Goal: Information Seeking & Learning: Stay updated

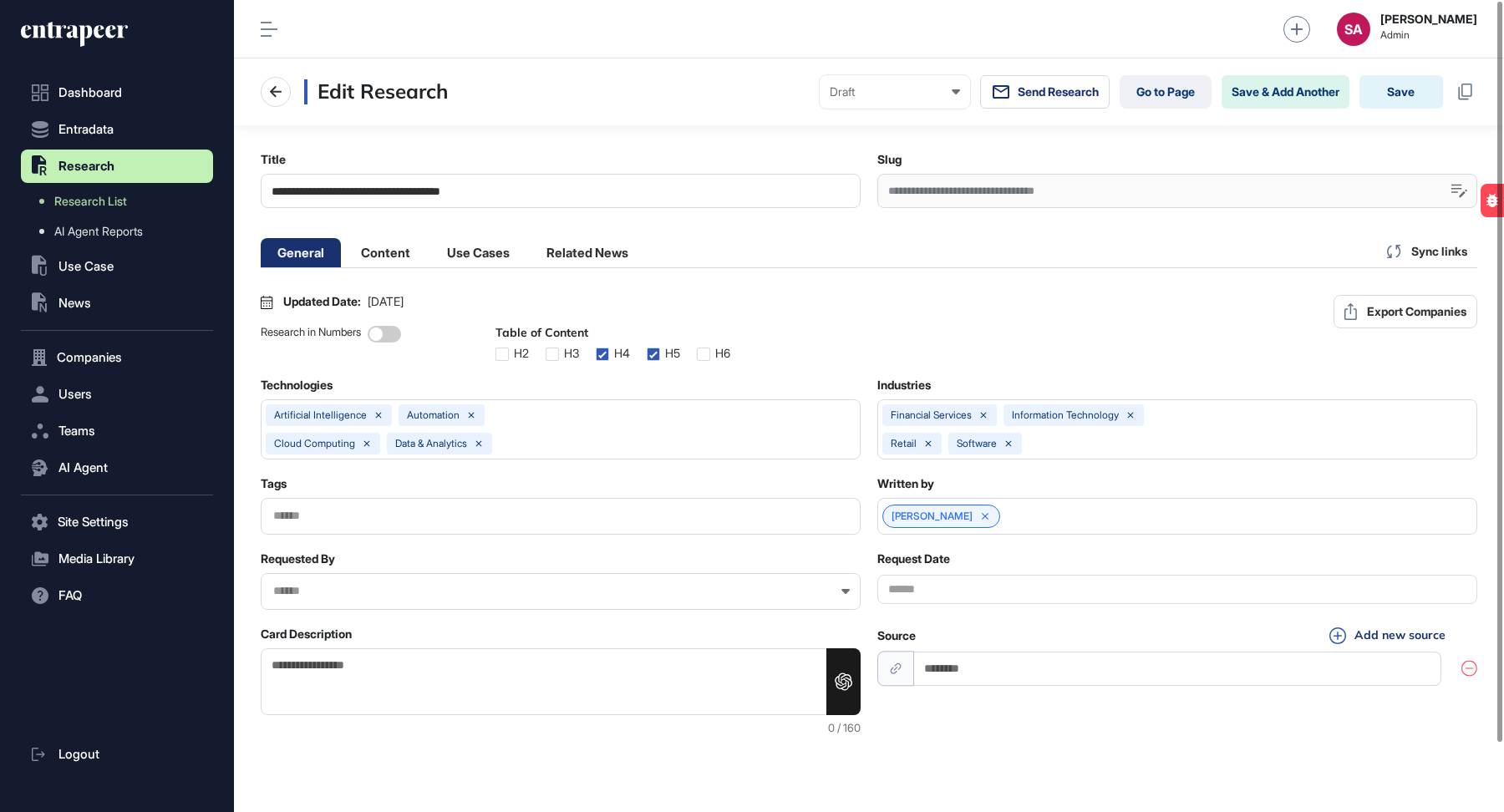
scroll to position [1, 7]
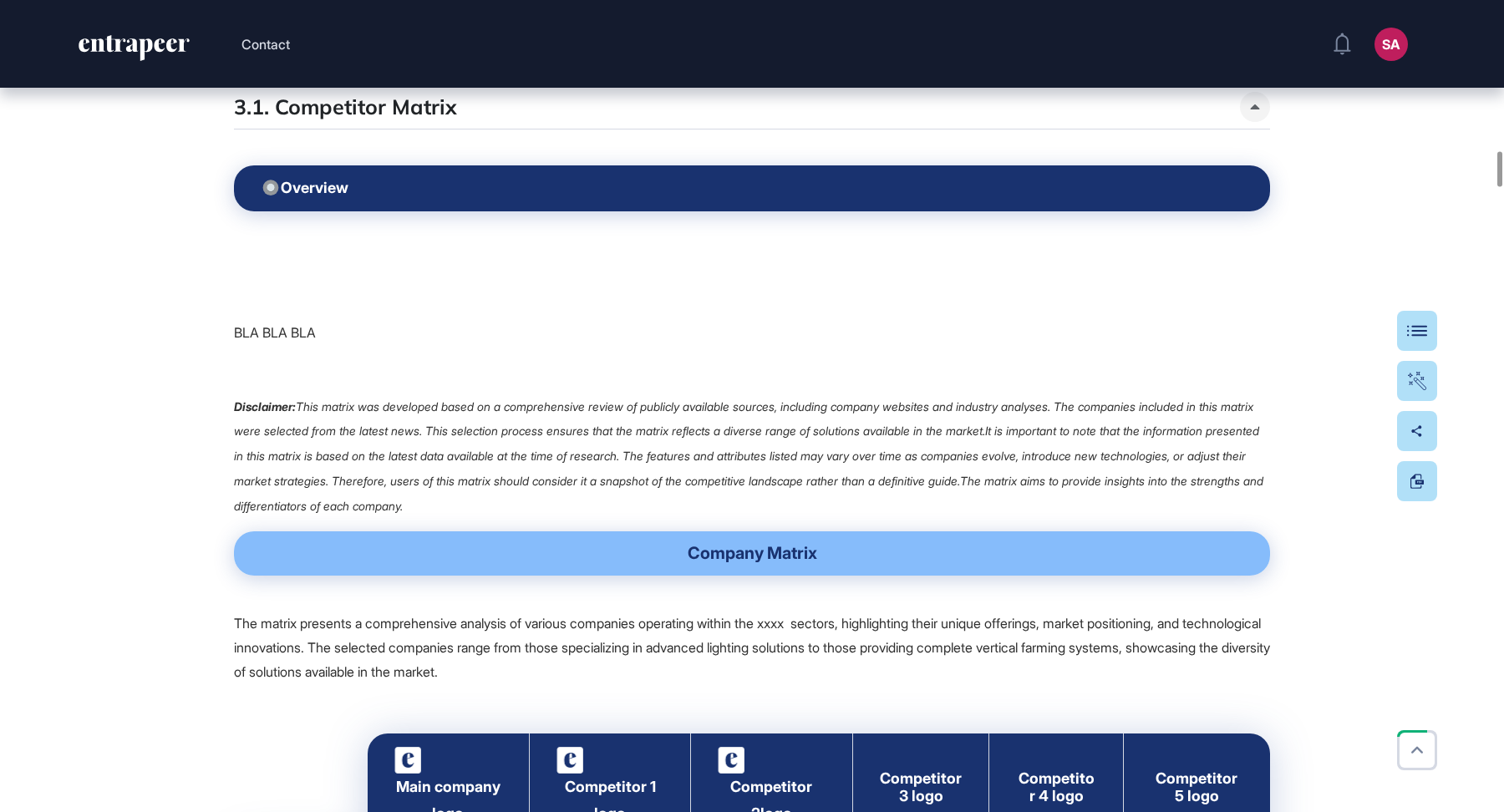
scroll to position [3536, 0]
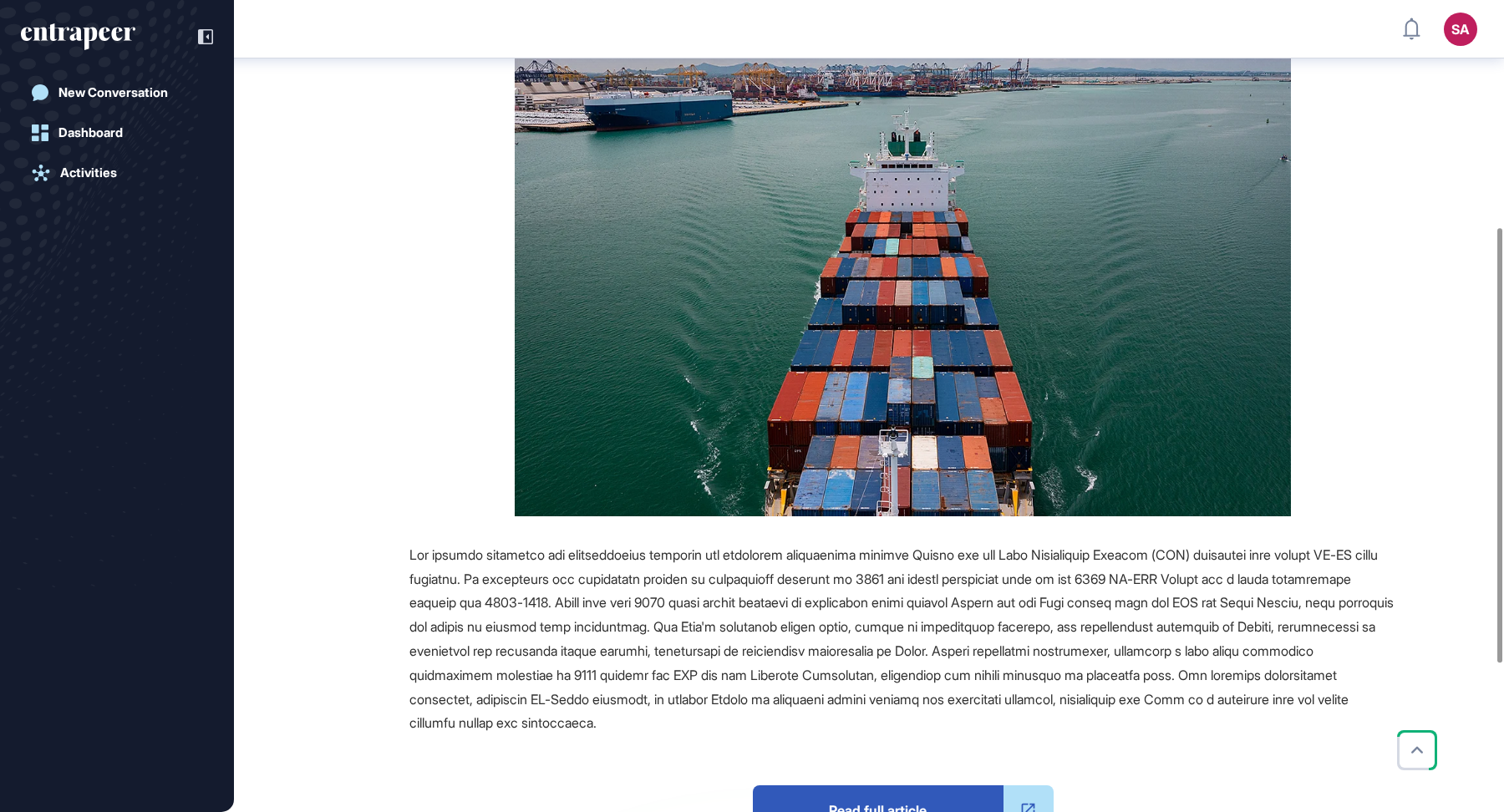
scroll to position [433, 0]
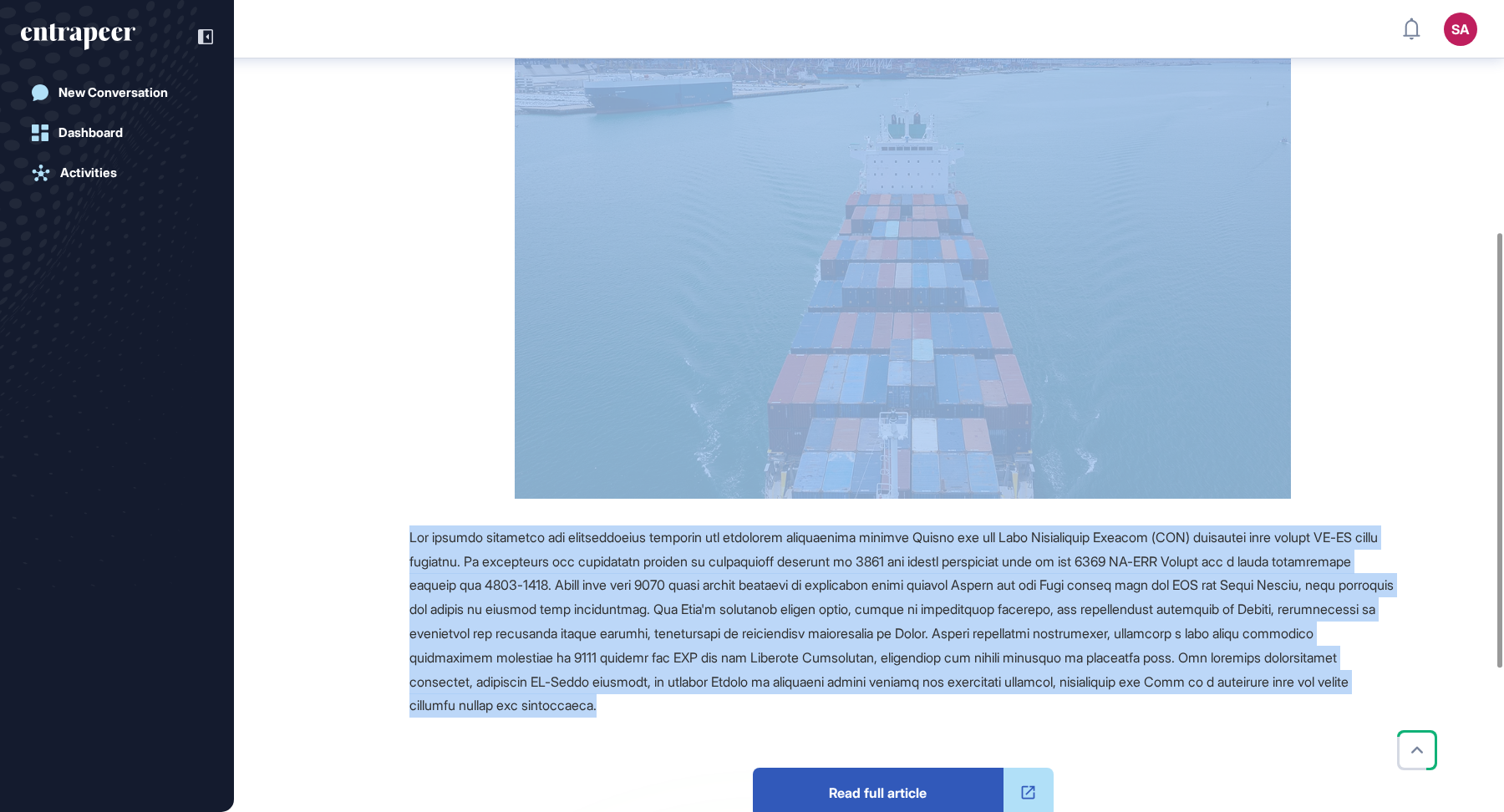
drag, startPoint x: 415, startPoint y: 171, endPoint x: 946, endPoint y: 701, distance: 750.2
click at [946, 701] on main "News August 12, 2025 Partnership August 12, 2025 Partnership business consultan…" at bounding box center [870, 347] width 1267 height 1376
copy main "Europe And The Gulf: A Partnership Poised For Historic Growth Reference Compani…"
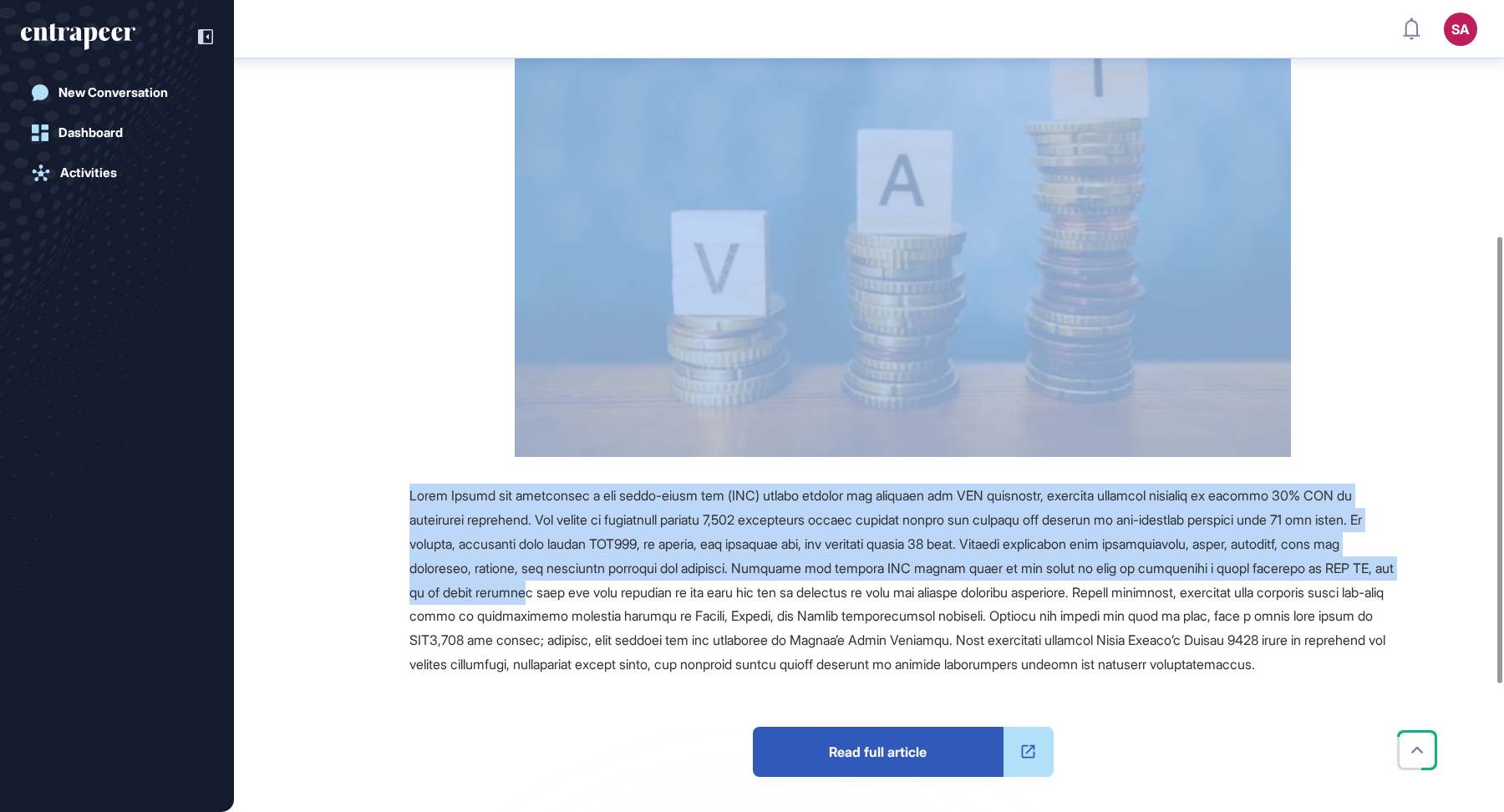
scroll to position [431, 0]
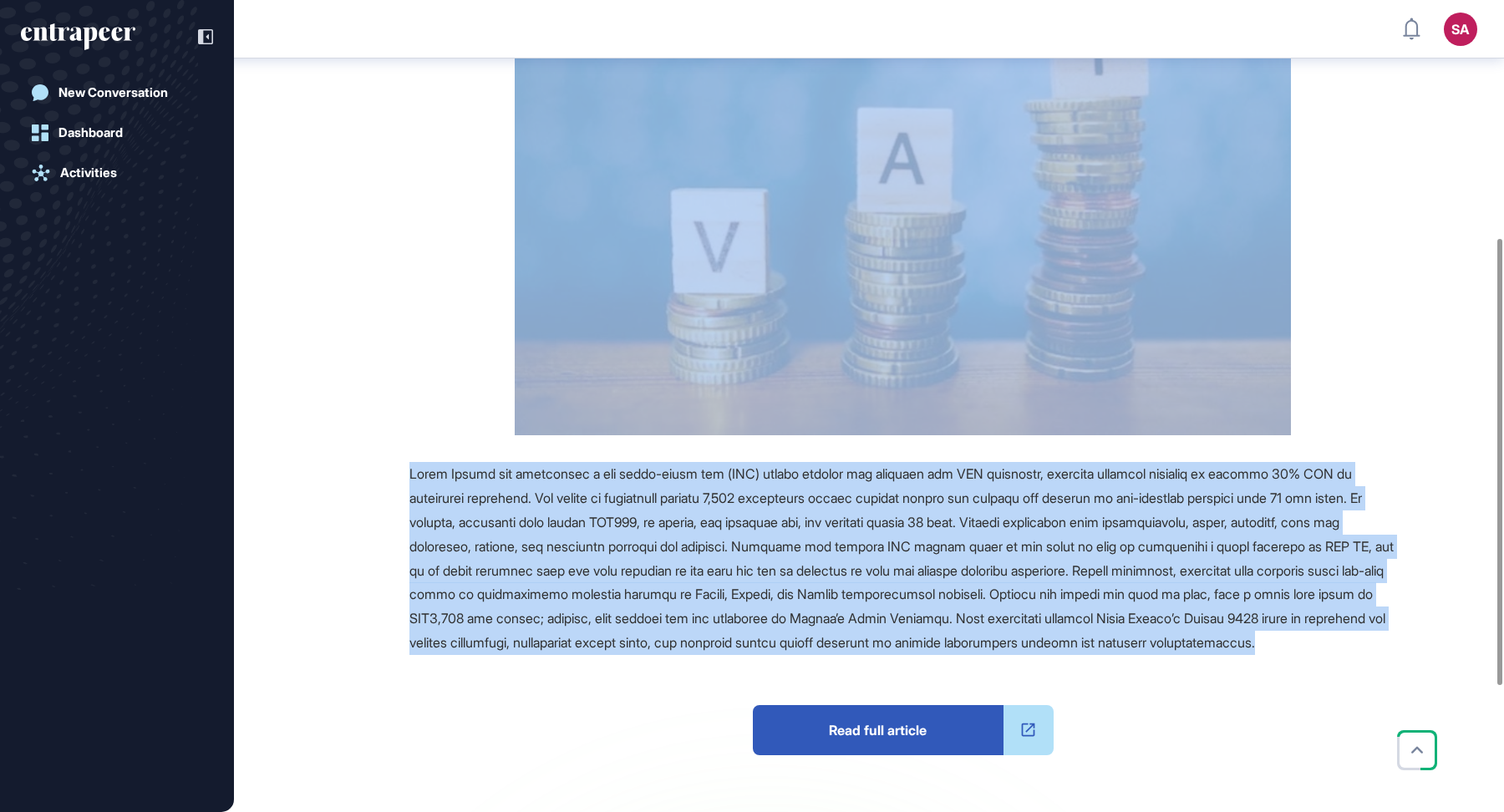
drag, startPoint x: 402, startPoint y: 126, endPoint x: 717, endPoint y: 665, distance: 624.3
click at [717, 665] on main "News August 06, 2025 Major Company Announcement August 06, 2025 Major Company A…" at bounding box center [870, 316] width 1267 height 1312
copy main "Saudi To Pay Tourists Back: New VAT Refund Program Launched Reference Companies…"
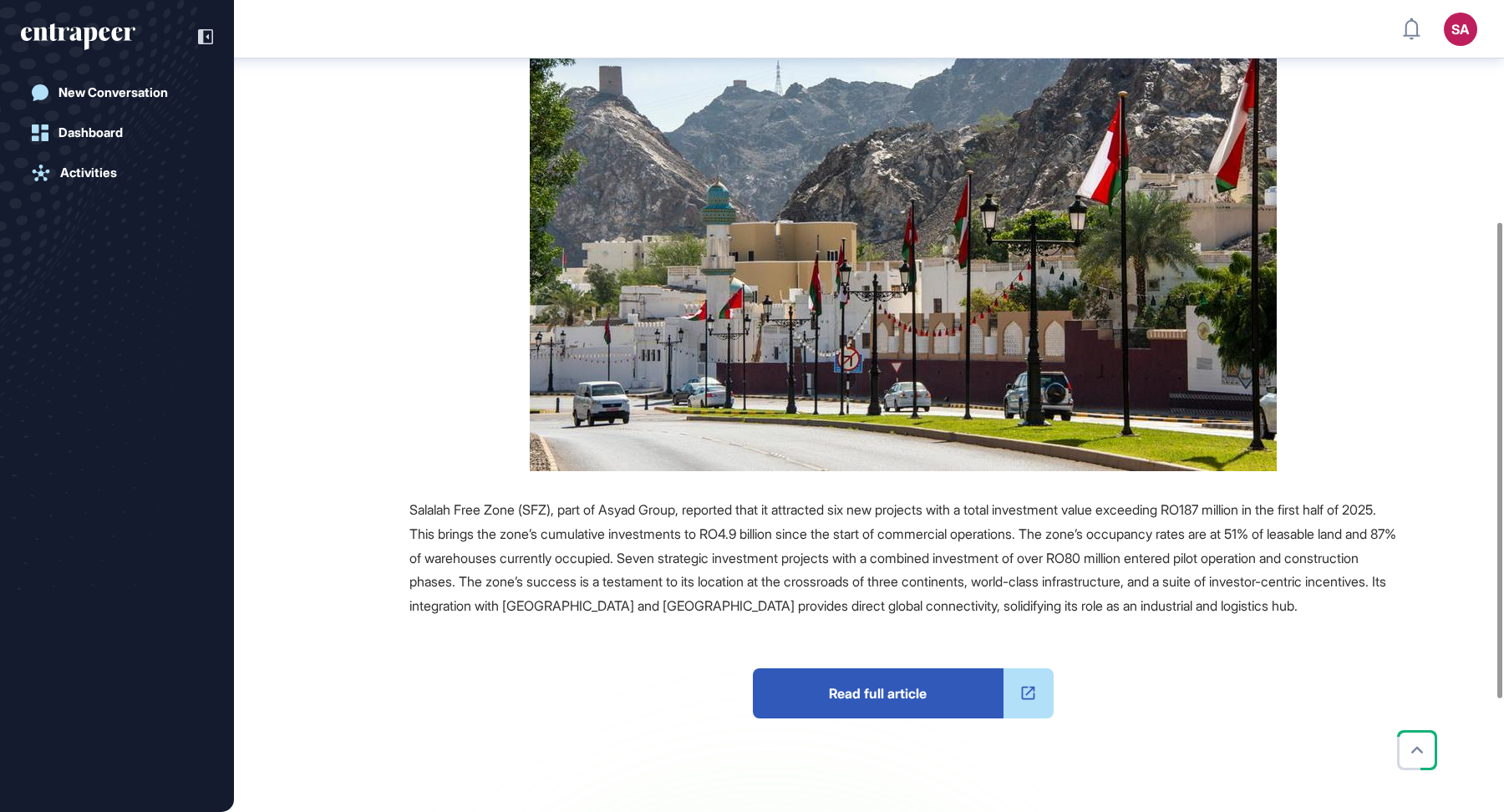
scroll to position [377, 0]
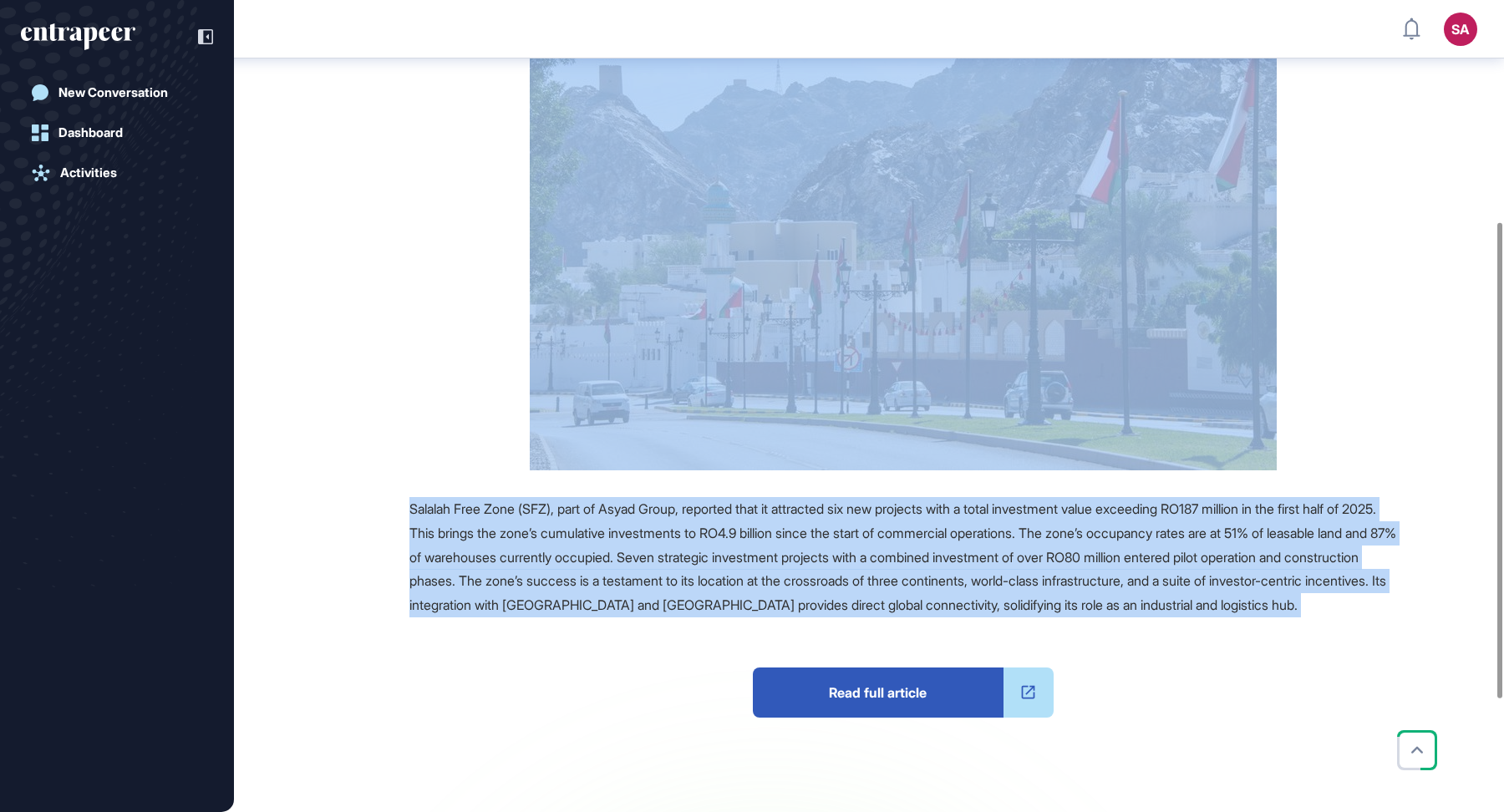
drag, startPoint x: 404, startPoint y: 208, endPoint x: 578, endPoint y: 645, distance: 470.4
click at [578, 645] on main "News August 11, 2025 Investment August 11, 2025 Investment e-commerce investmen…" at bounding box center [870, 325] width 1267 height 1220
copy main "Oman: Salalah Free Zone Sees Investment Worth $486mln In H1, 2025 Reference Com…"
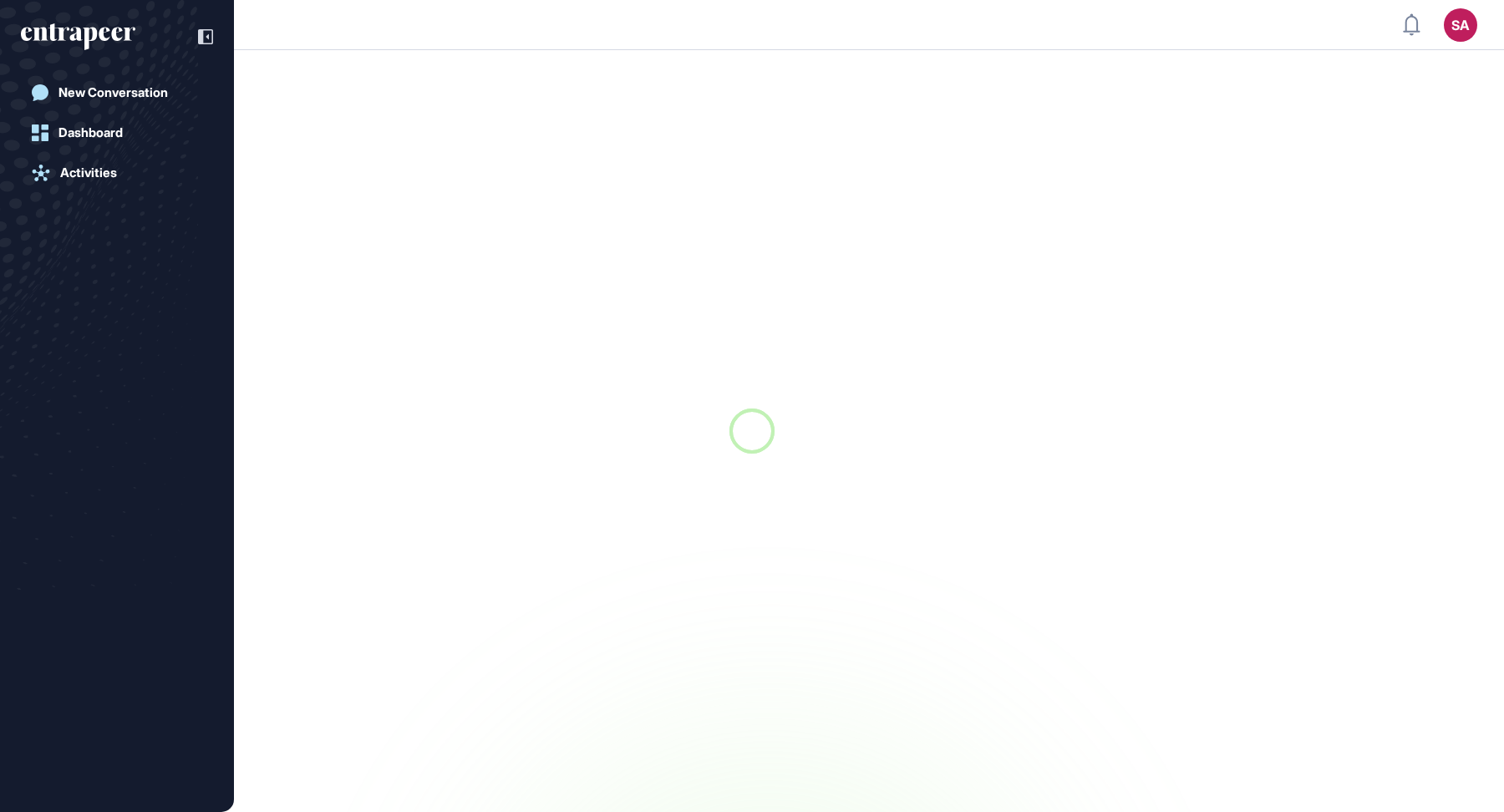
scroll to position [1, 1]
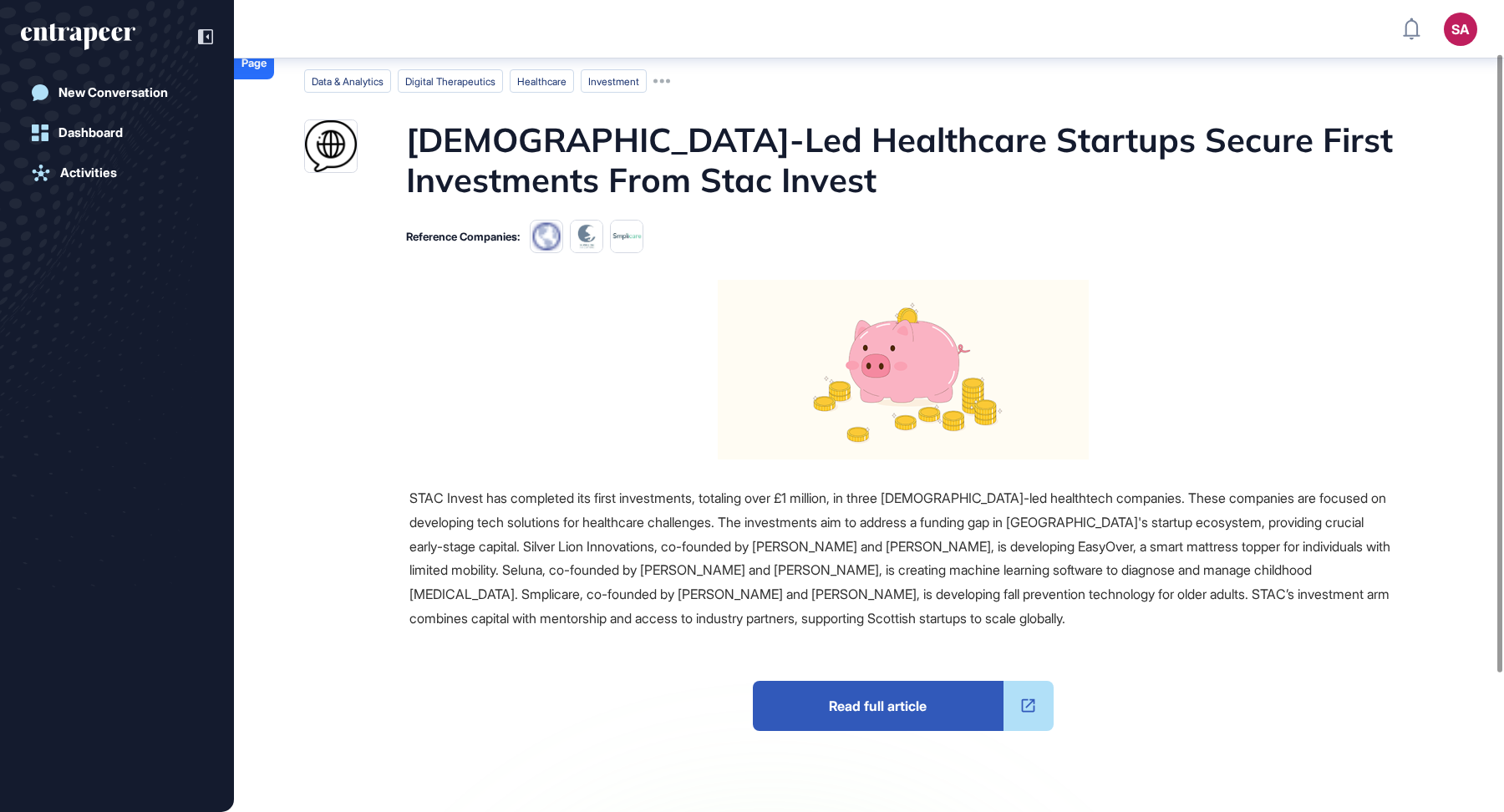
scroll to position [58, 0]
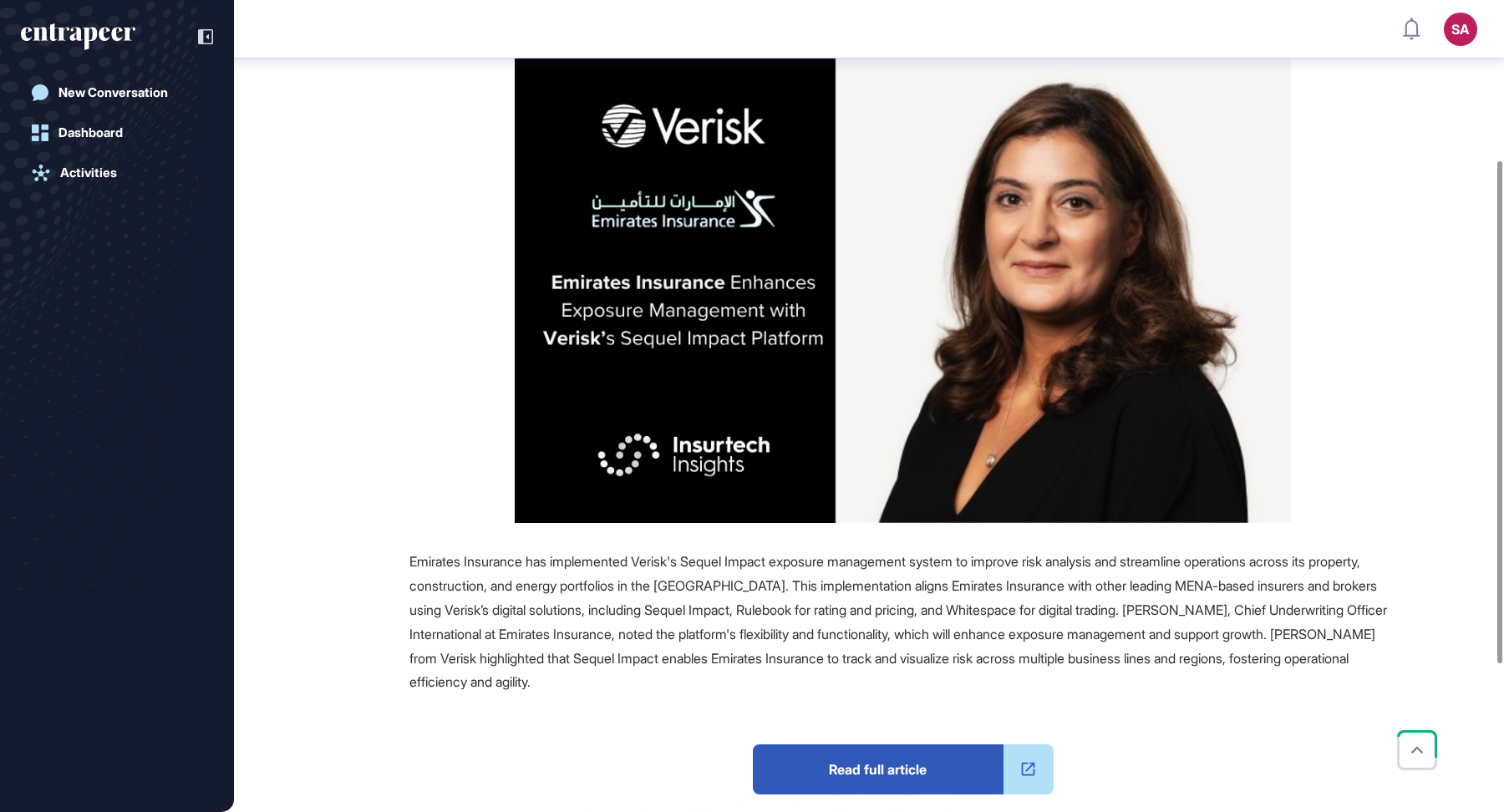
scroll to position [286, 0]
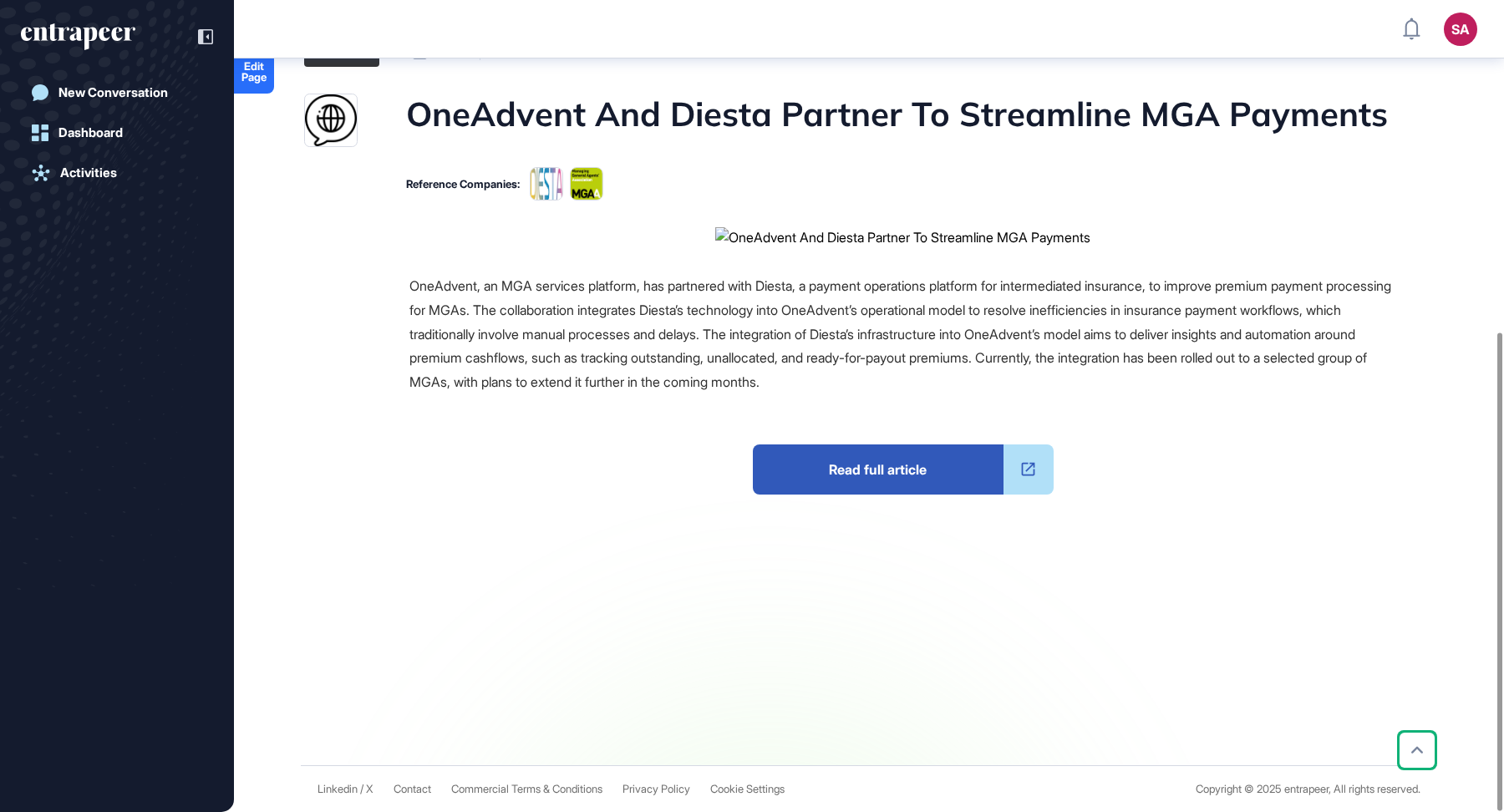
scroll to position [563, 0]
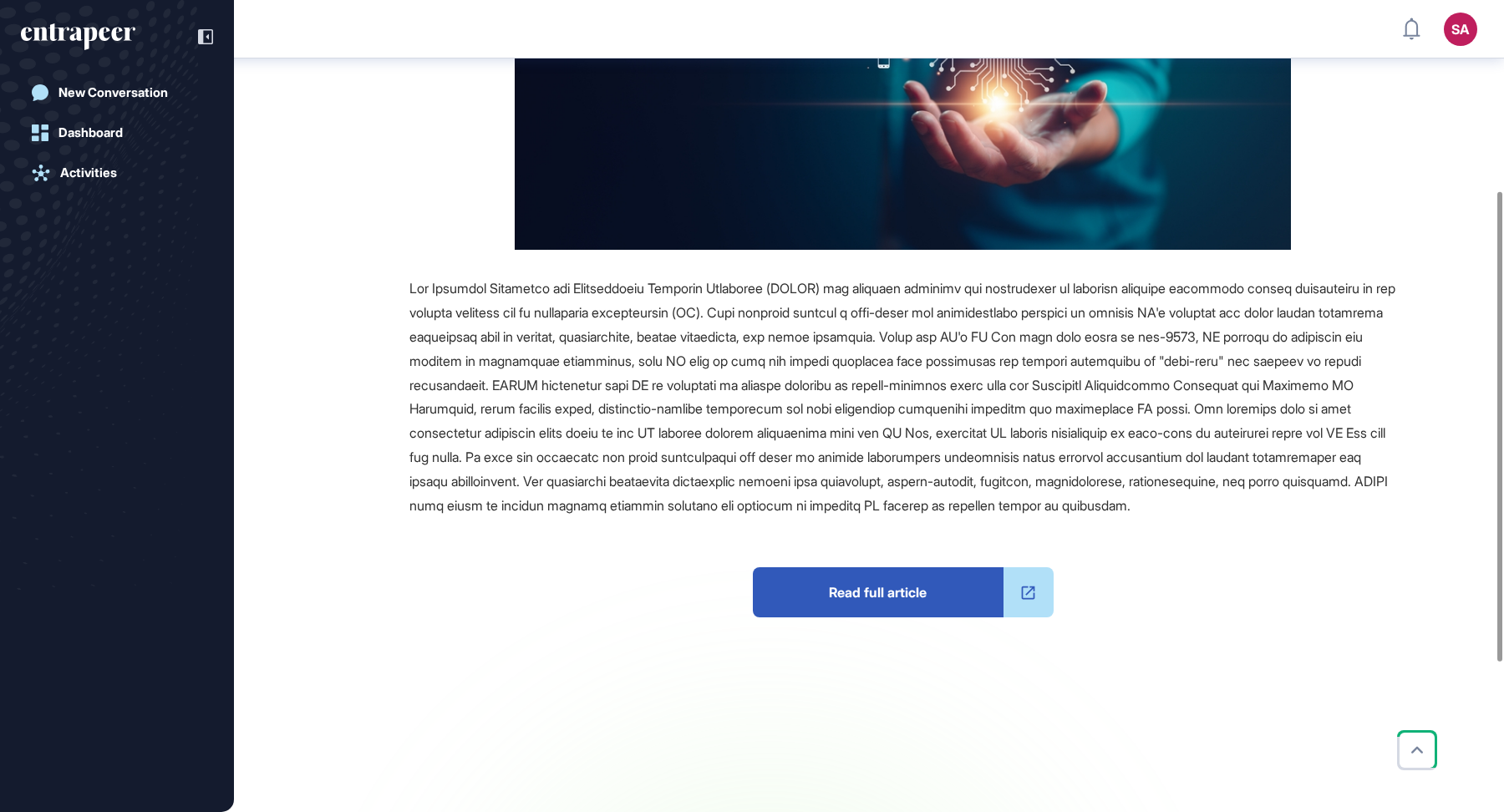
scroll to position [497, 0]
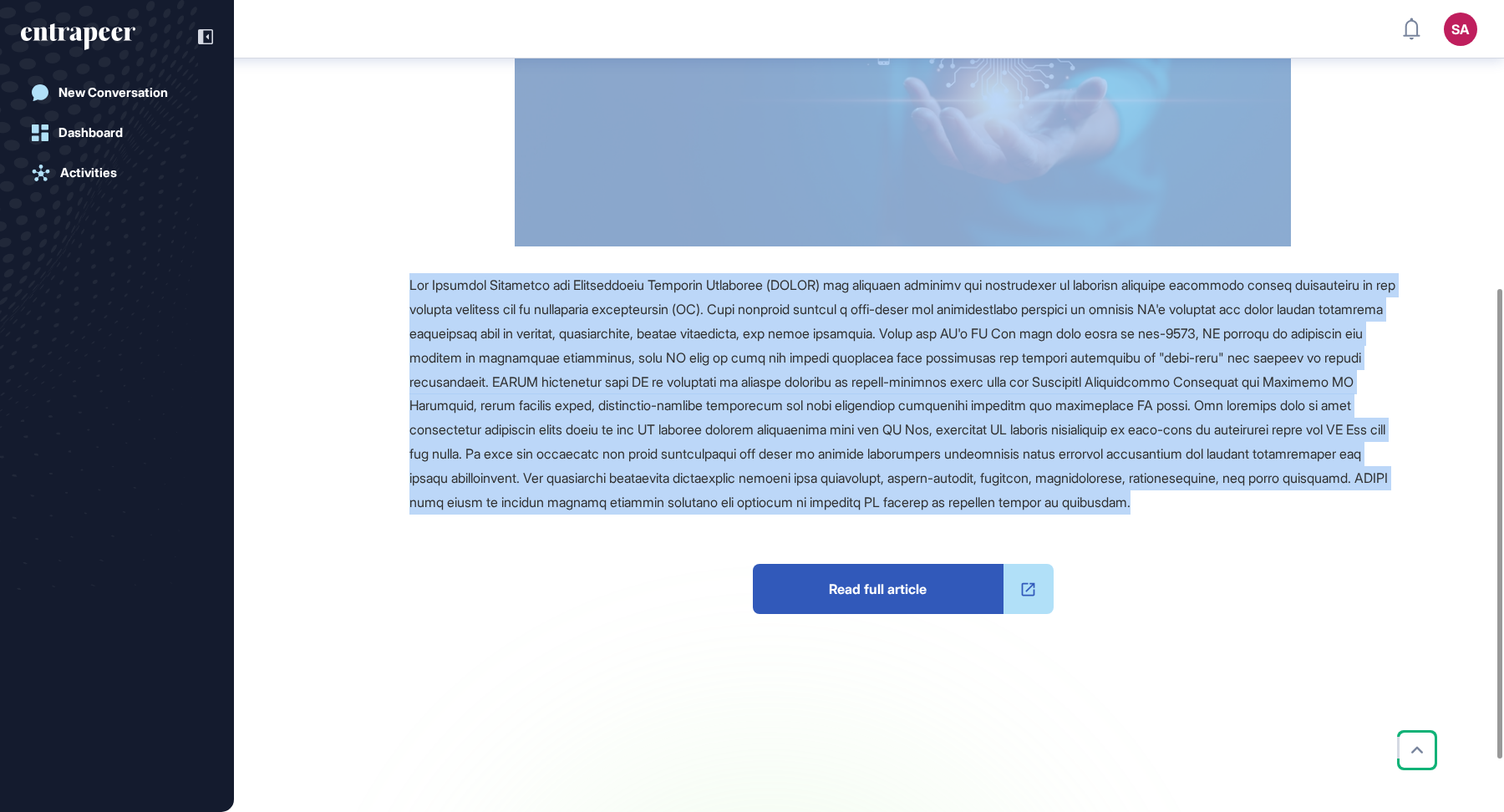
drag, startPoint x: 410, startPoint y: 83, endPoint x: 539, endPoint y: 526, distance: 461.4
click at [539, 526] on main "News August 12, 2025 Major Company Announcement August 12, 2025 Major Company A…" at bounding box center [870, 213] width 1267 height 1236
copy main "EIOPA Issues AI Oversight Guidance For The Insurance Sector Reference Companies…"
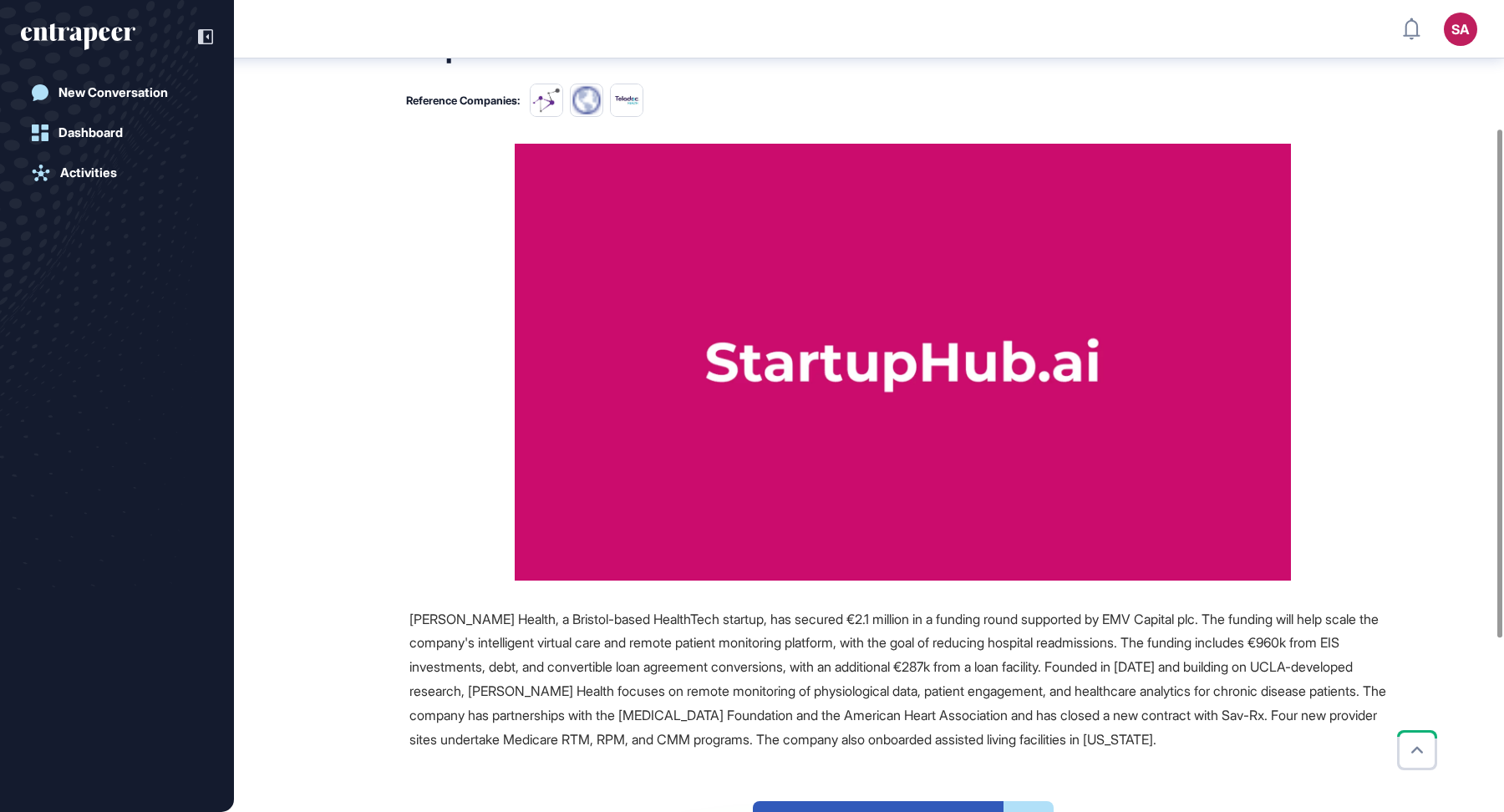
scroll to position [203, 0]
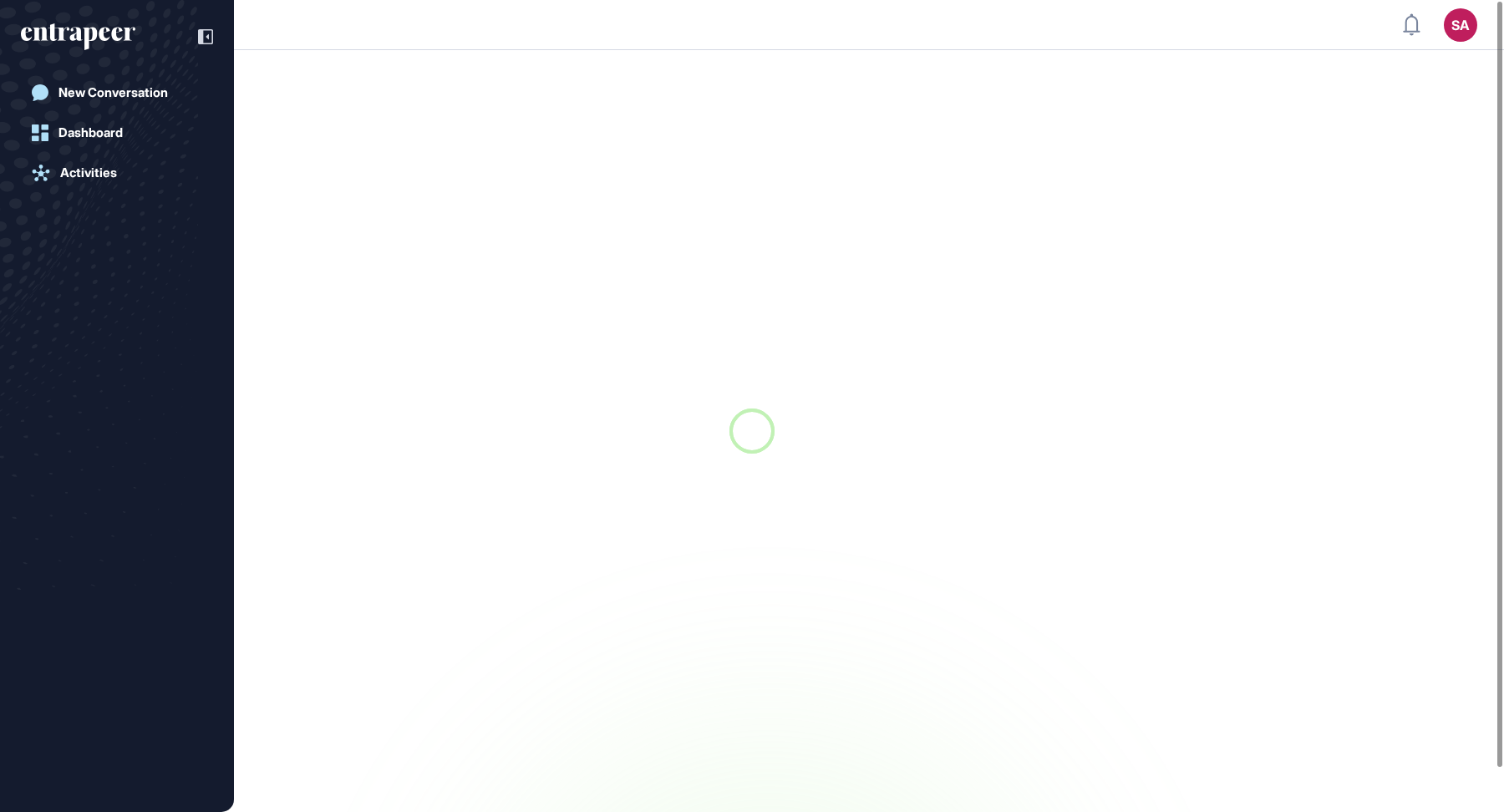
scroll to position [1, 1]
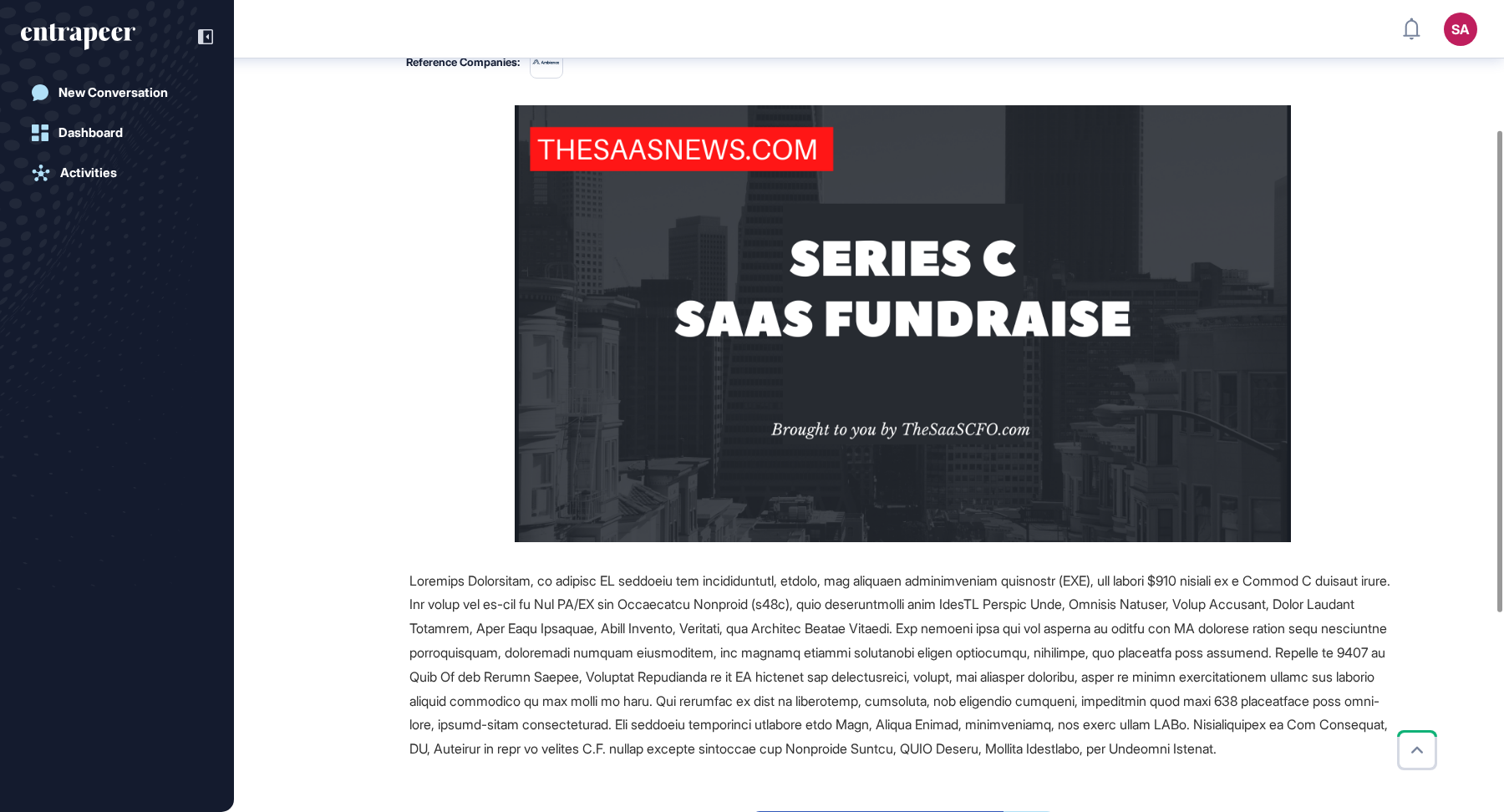
scroll to position [218, 0]
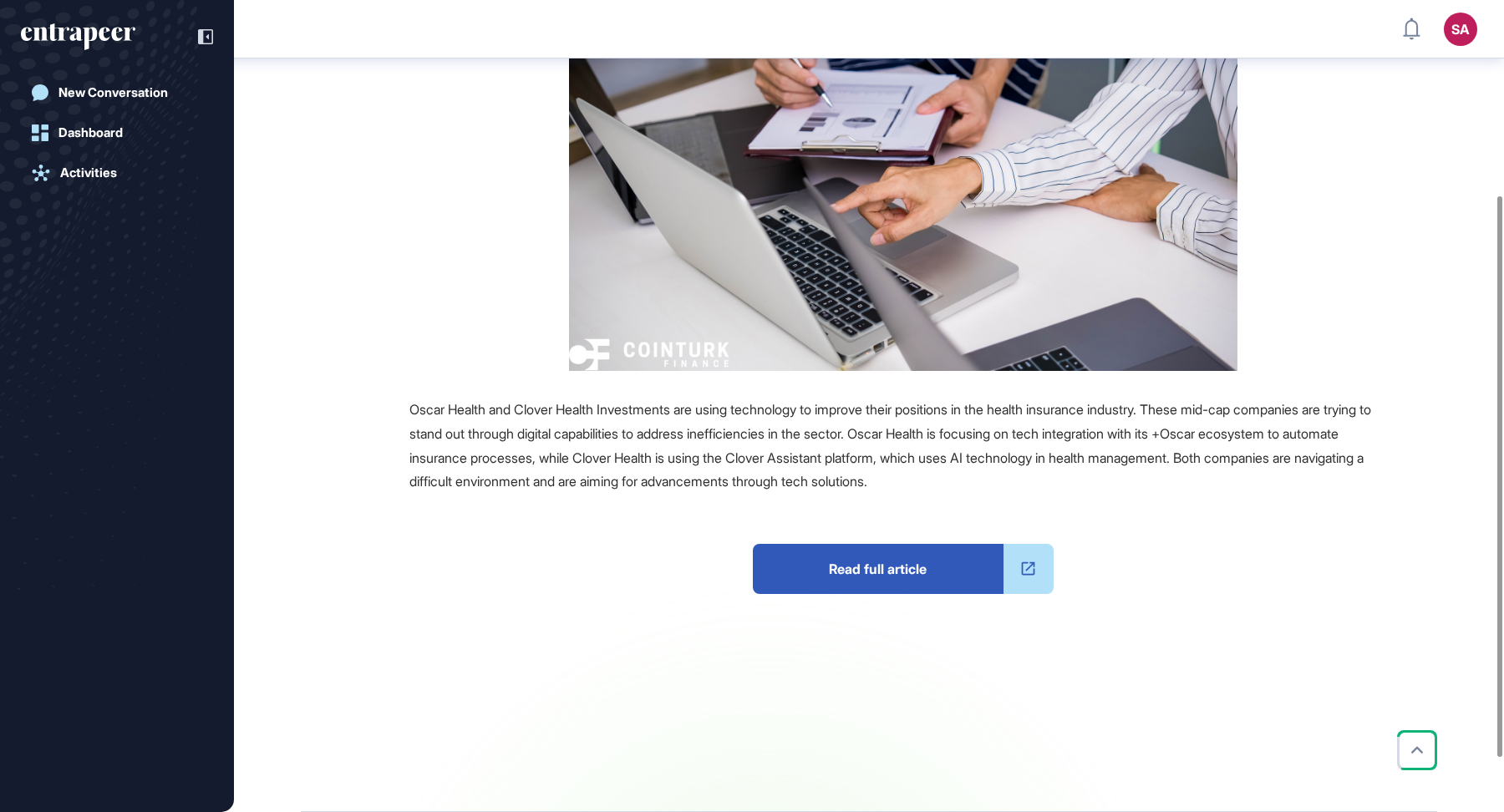
scroll to position [355, 0]
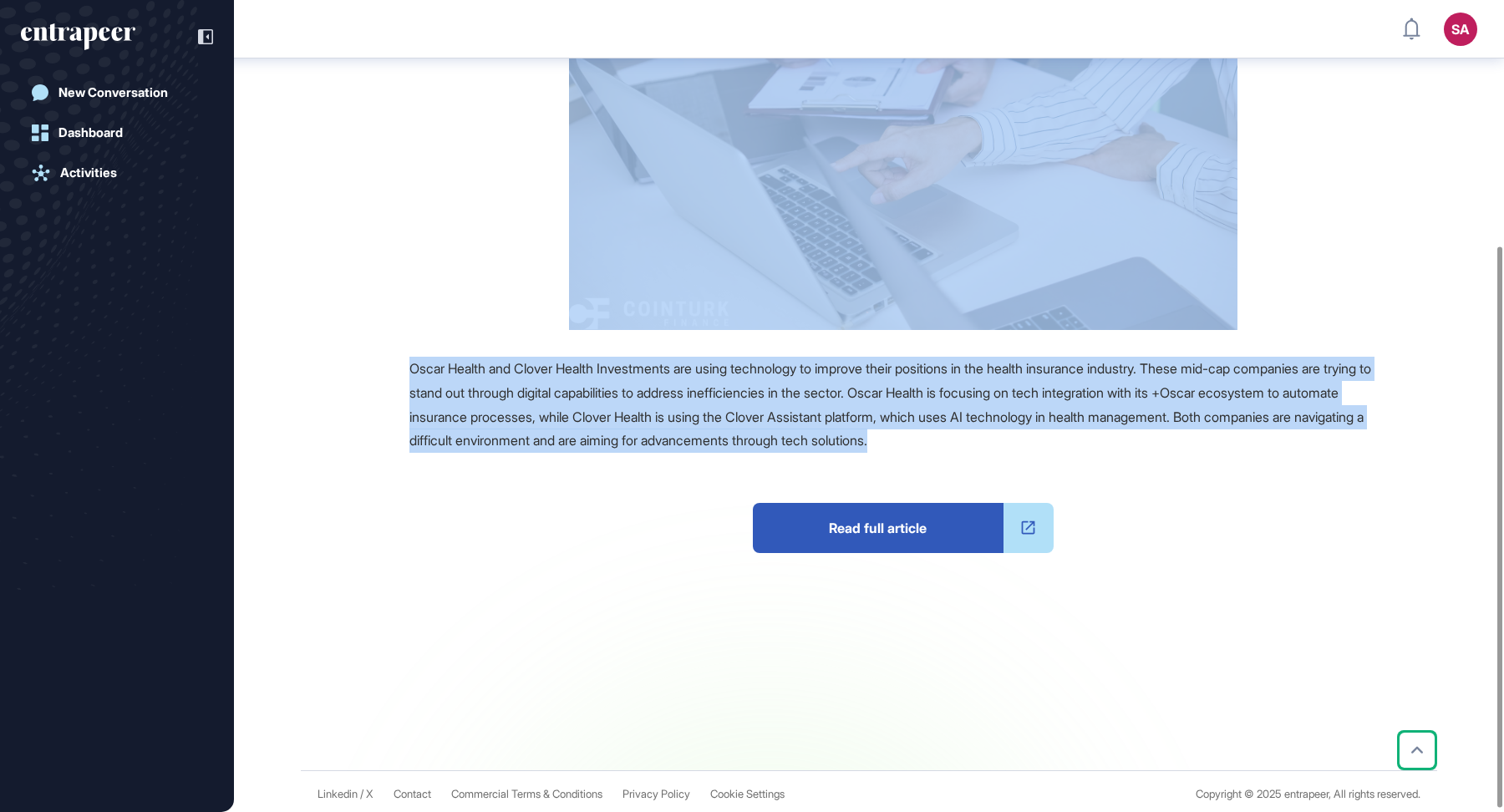
drag, startPoint x: 404, startPoint y: 110, endPoint x: 1043, endPoint y: 447, distance: 722.4
click at [1043, 447] on main "News [DATE] Major Company Announcement [DATE] Major Company Announcement Oscar …" at bounding box center [870, 254] width 1267 height 1033
copy main "Oscar And Clover Health Target Tech Edge In Insurance Industry Reference Compan…"
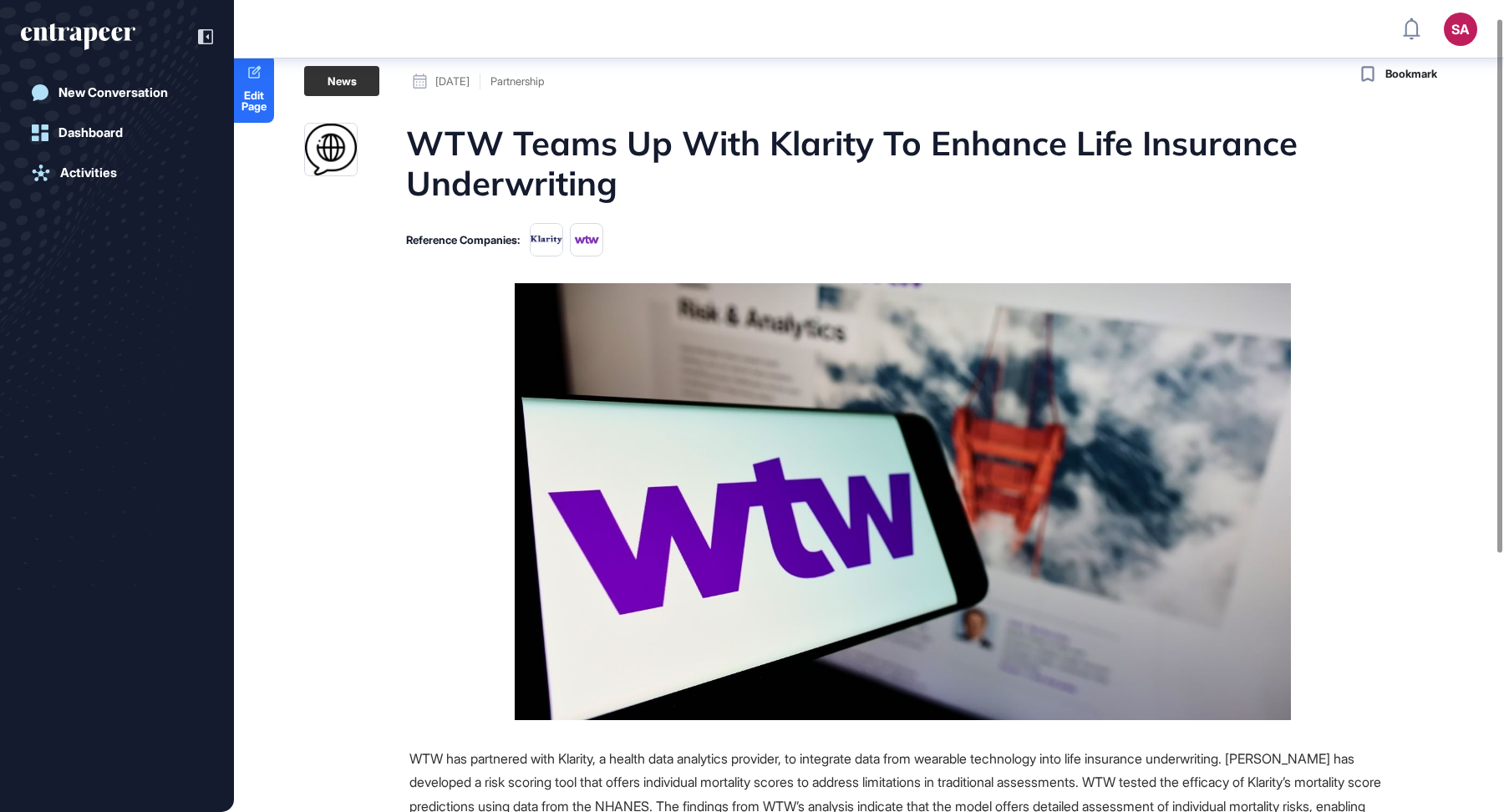
scroll to position [27, 0]
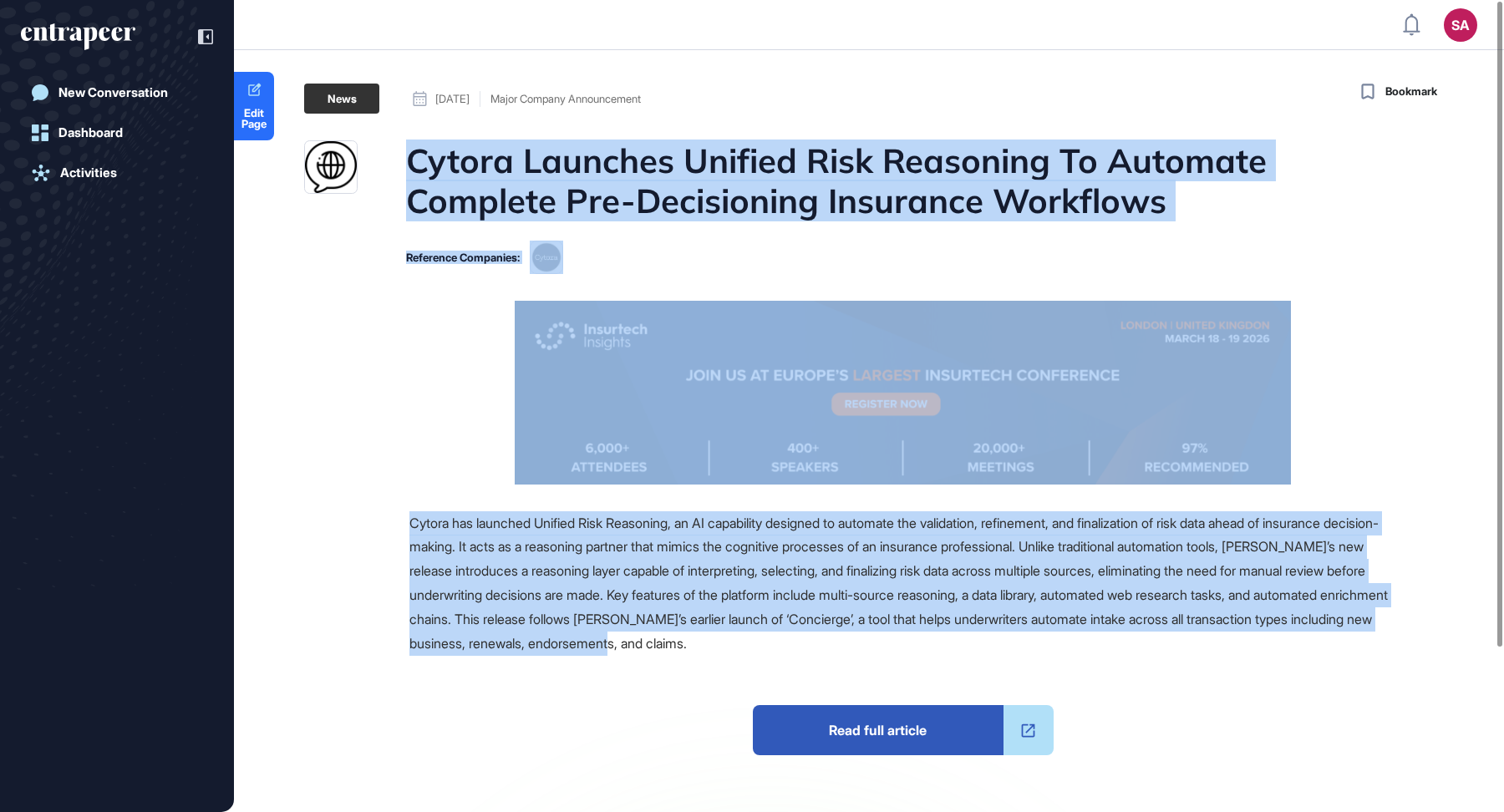
drag, startPoint x: 406, startPoint y: 154, endPoint x: 912, endPoint y: 641, distance: 702.3
click at [912, 641] on main "News August 06, 2025 Major Company Announcement August 06, 2025 Major Company A…" at bounding box center [870, 528] width 1267 height 889
copy main "Cytora Launches Unified Risk Reasoning To Automate Complete Pre-Decisioning Ins…"
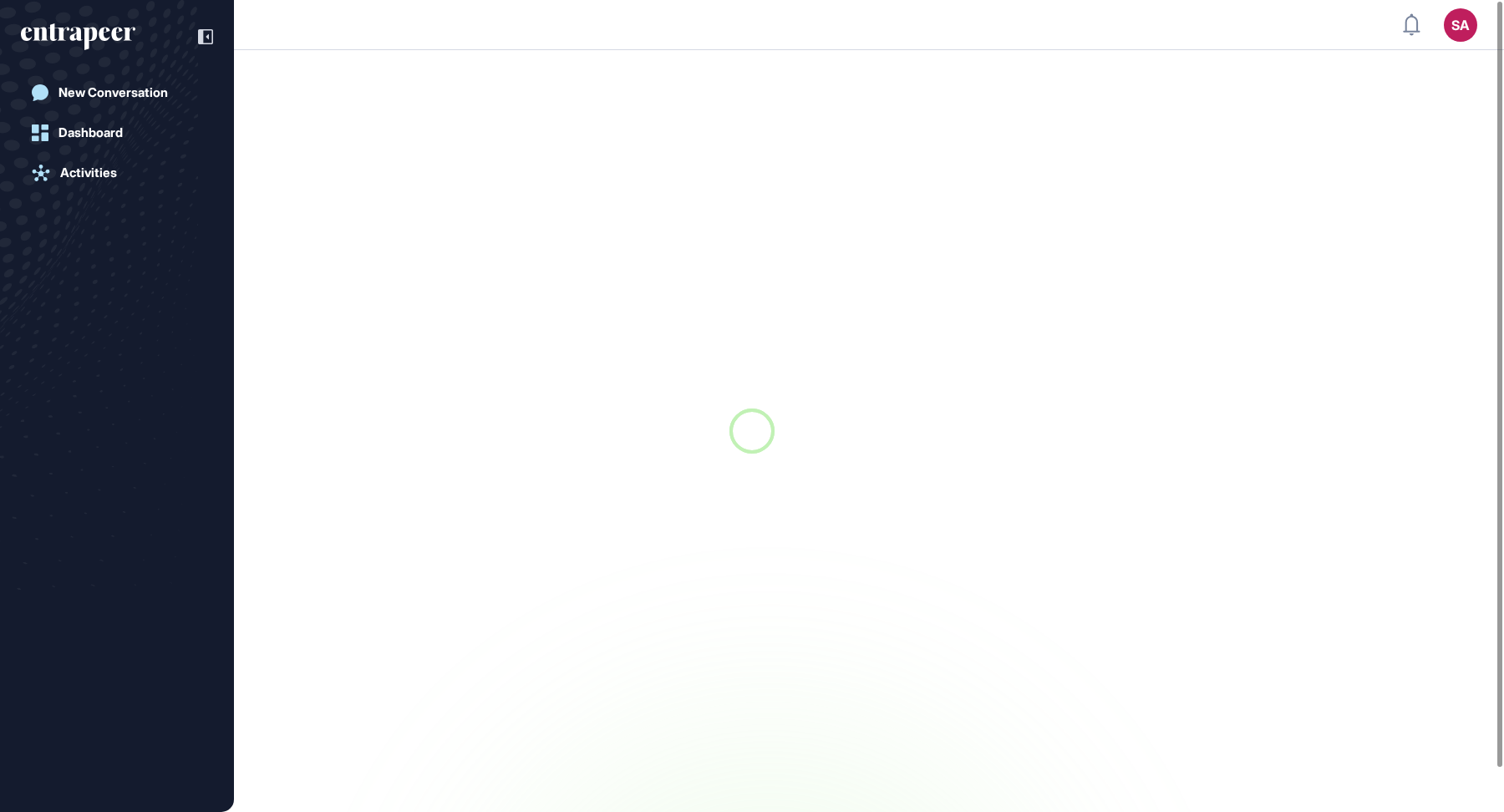
scroll to position [1, 1]
